Goal: Find specific page/section: Find specific page/section

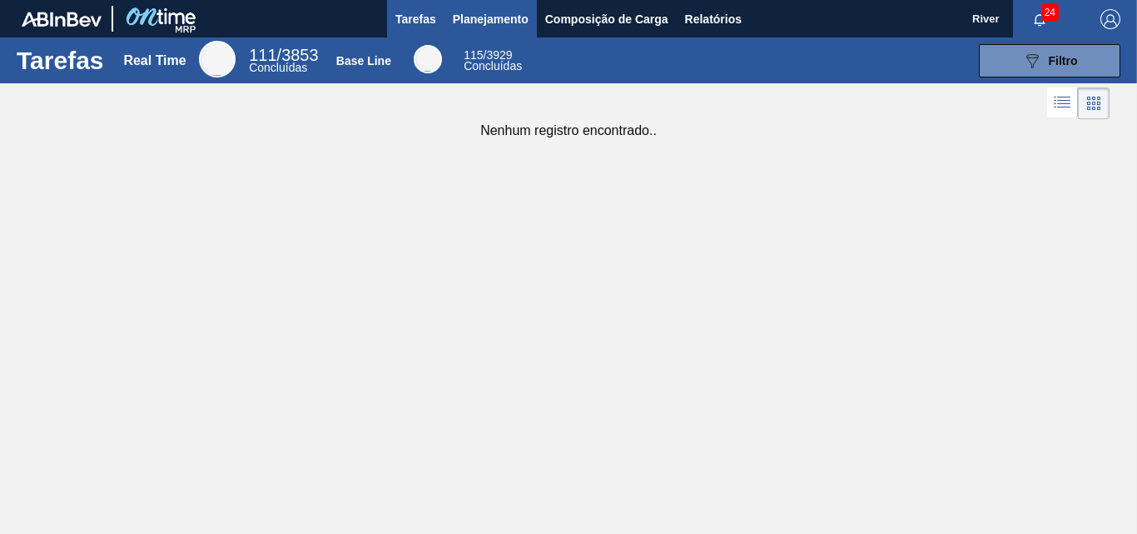
click at [485, 19] on span "Planejamento" at bounding box center [491, 19] width 76 height 20
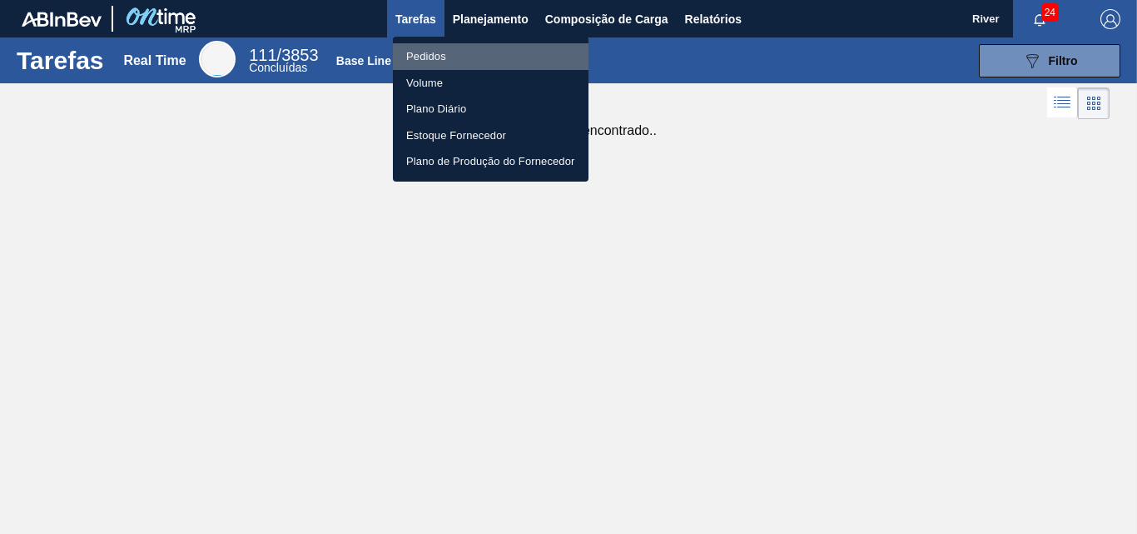
click at [418, 55] on li "Pedidos" at bounding box center [491, 56] width 196 height 27
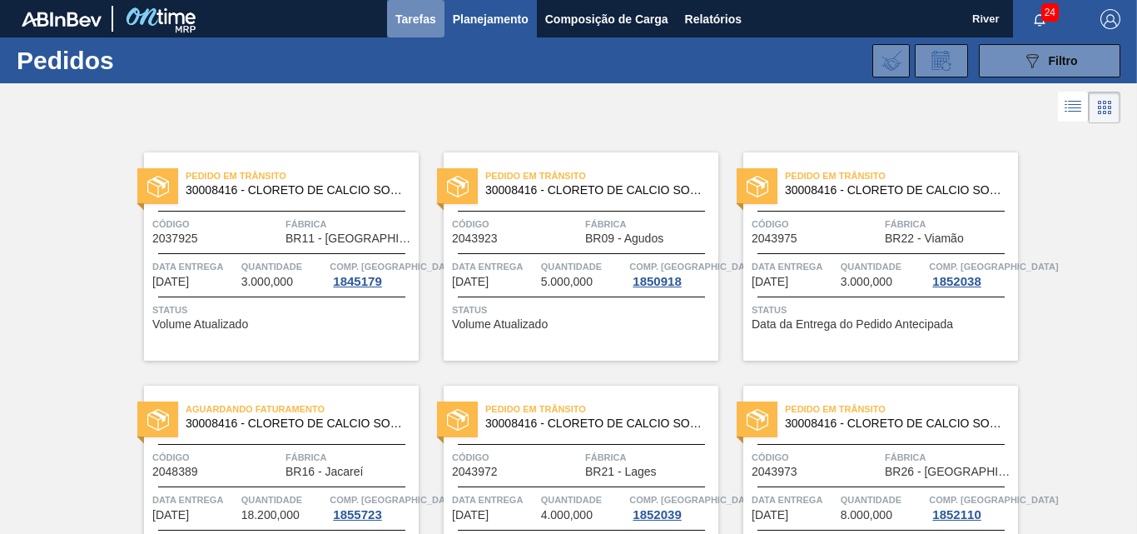
click at [415, 17] on span "Tarefas" at bounding box center [415, 19] width 41 height 20
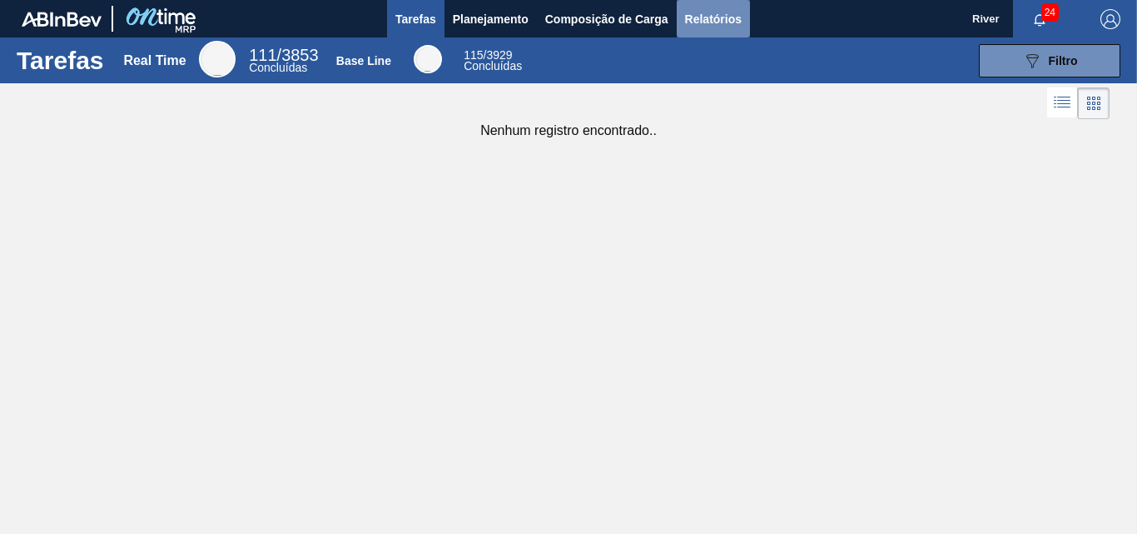
click at [705, 17] on span "Relatórios" at bounding box center [713, 19] width 57 height 20
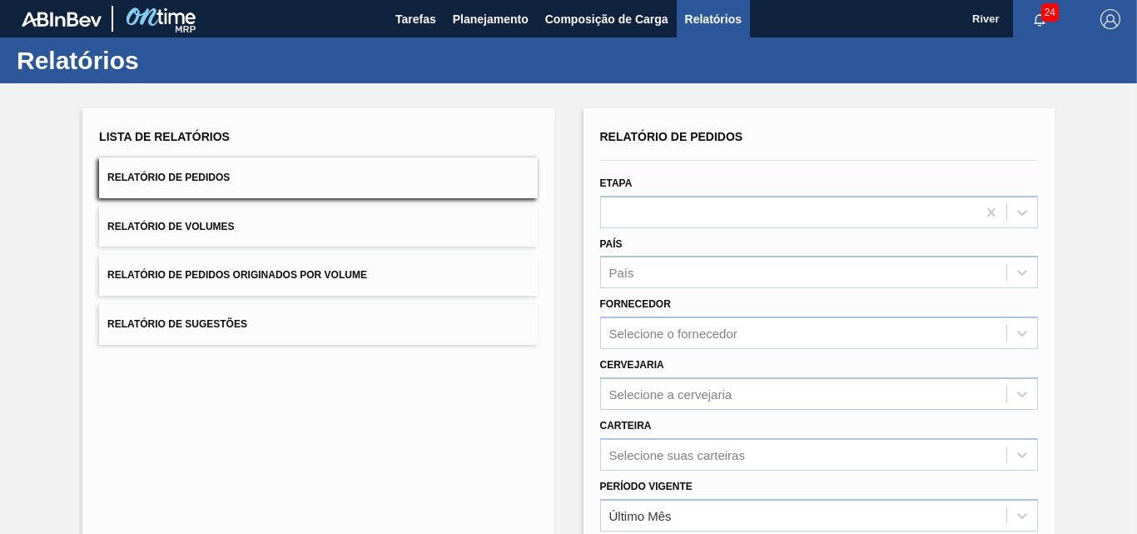
click at [191, 179] on span "Relatório de Pedidos" at bounding box center [168, 177] width 122 height 12
click at [201, 168] on button "Relatório de Pedidos" at bounding box center [318, 177] width 438 height 41
click at [713, 18] on span "Relatórios" at bounding box center [713, 19] width 57 height 20
